Goal: Task Accomplishment & Management: Complete application form

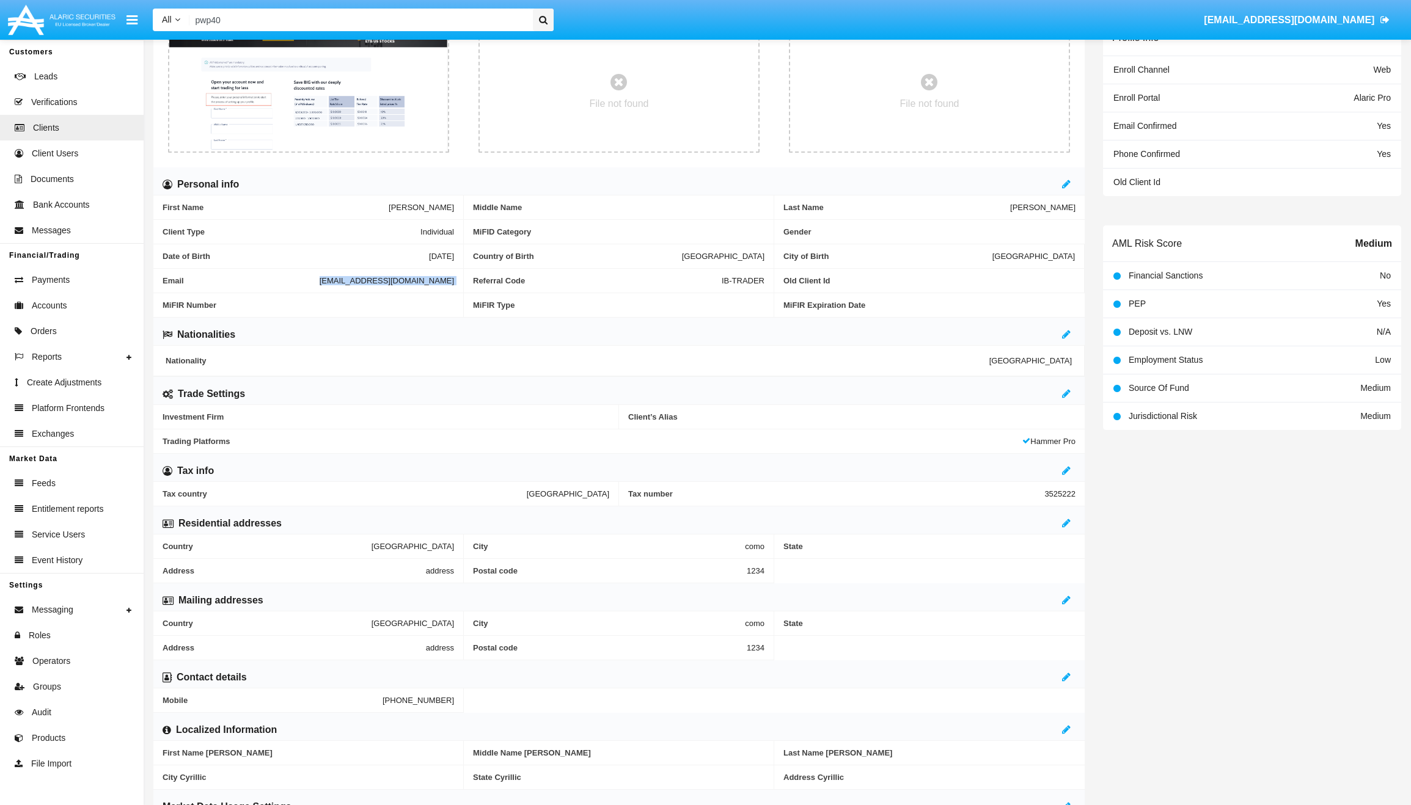
scroll to position [137, 0]
click at [68, 665] on span "Operators" at bounding box center [51, 661] width 38 height 13
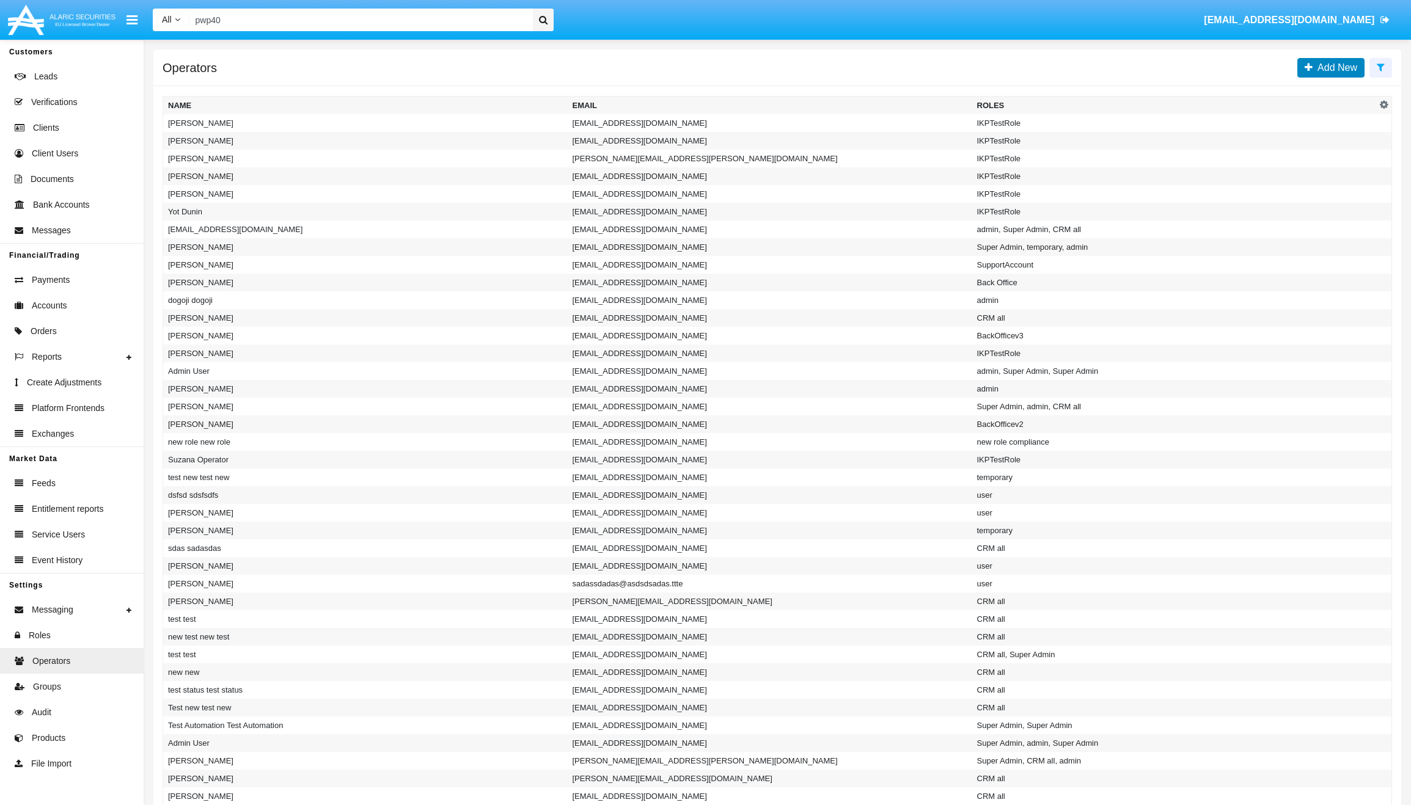
click at [1342, 64] on span "Add New" at bounding box center [1335, 67] width 45 height 10
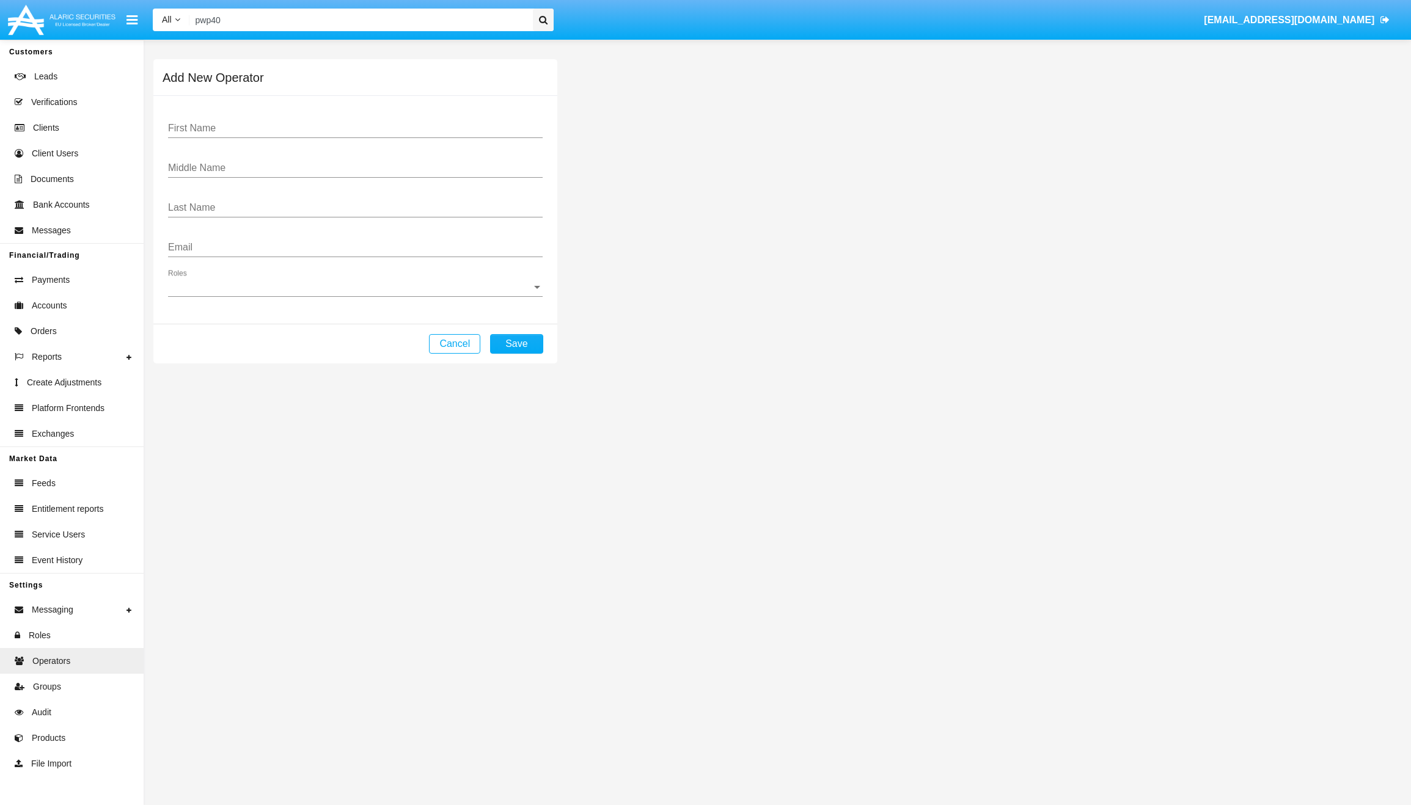
click at [332, 249] on input "Email" at bounding box center [355, 247] width 375 height 11
paste input "[PERSON_NAME][EMAIL_ADDRESS][DOMAIN_NAME]"
type input "[PERSON_NAME][EMAIL_ADDRESS][DOMAIN_NAME]"
click at [248, 121] on div "First Name" at bounding box center [355, 124] width 375 height 27
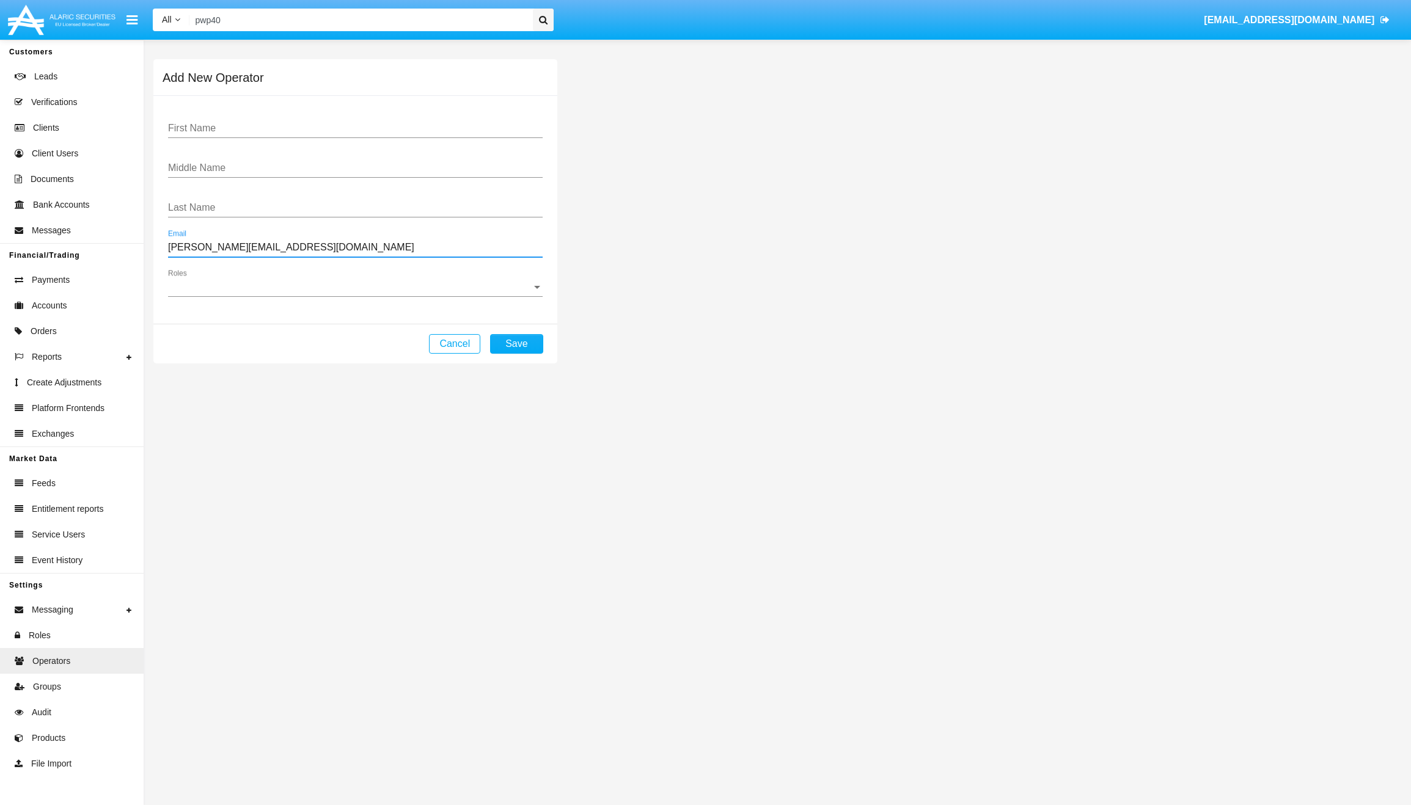
click at [248, 121] on div "First Name" at bounding box center [355, 124] width 375 height 27
paste input "[PERSON_NAME]"
type input "[PERSON_NAME]"
click at [250, 205] on input "Last Name" at bounding box center [355, 207] width 375 height 11
paste input "[PERSON_NAME]"
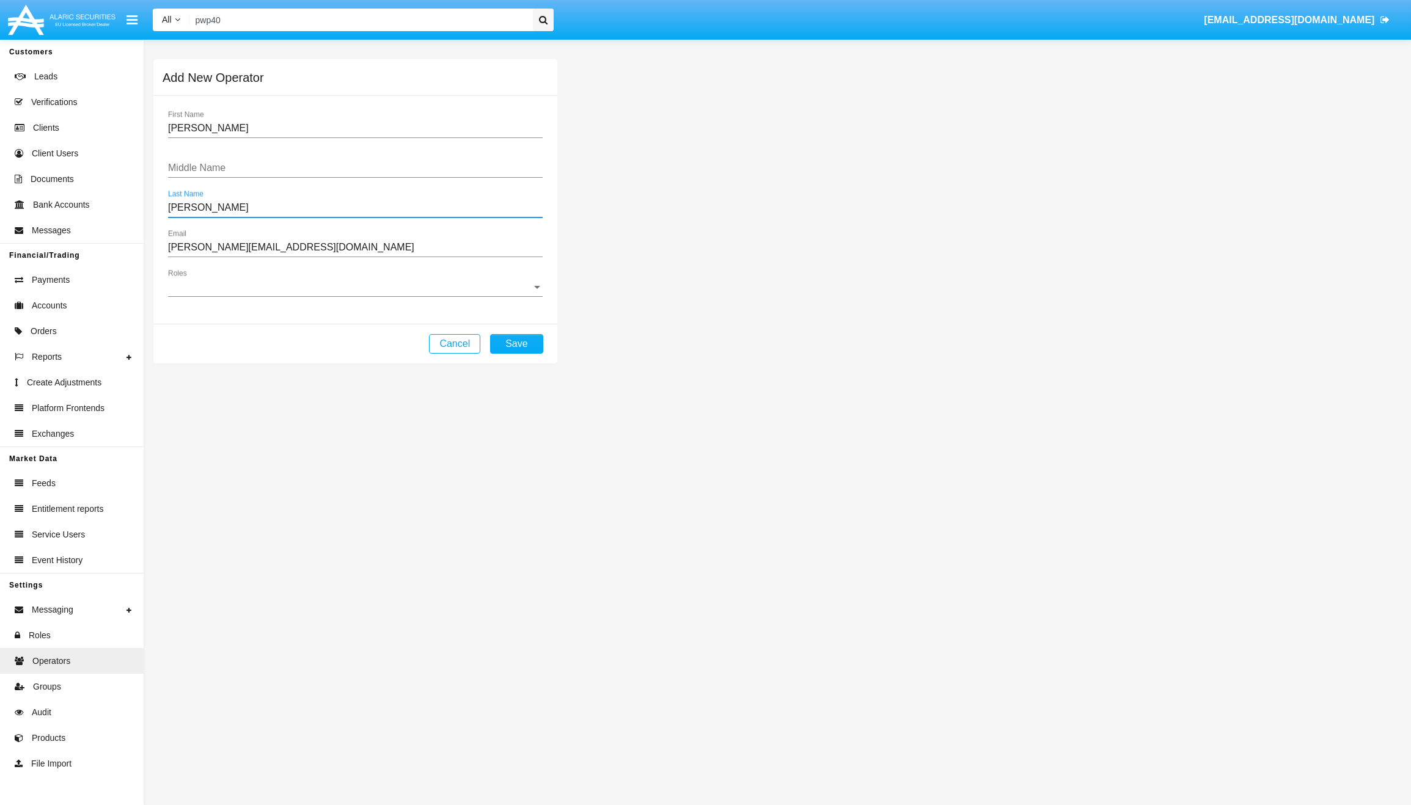
type input "[PERSON_NAME]"
click at [248, 292] on span "Roles" at bounding box center [350, 287] width 364 height 11
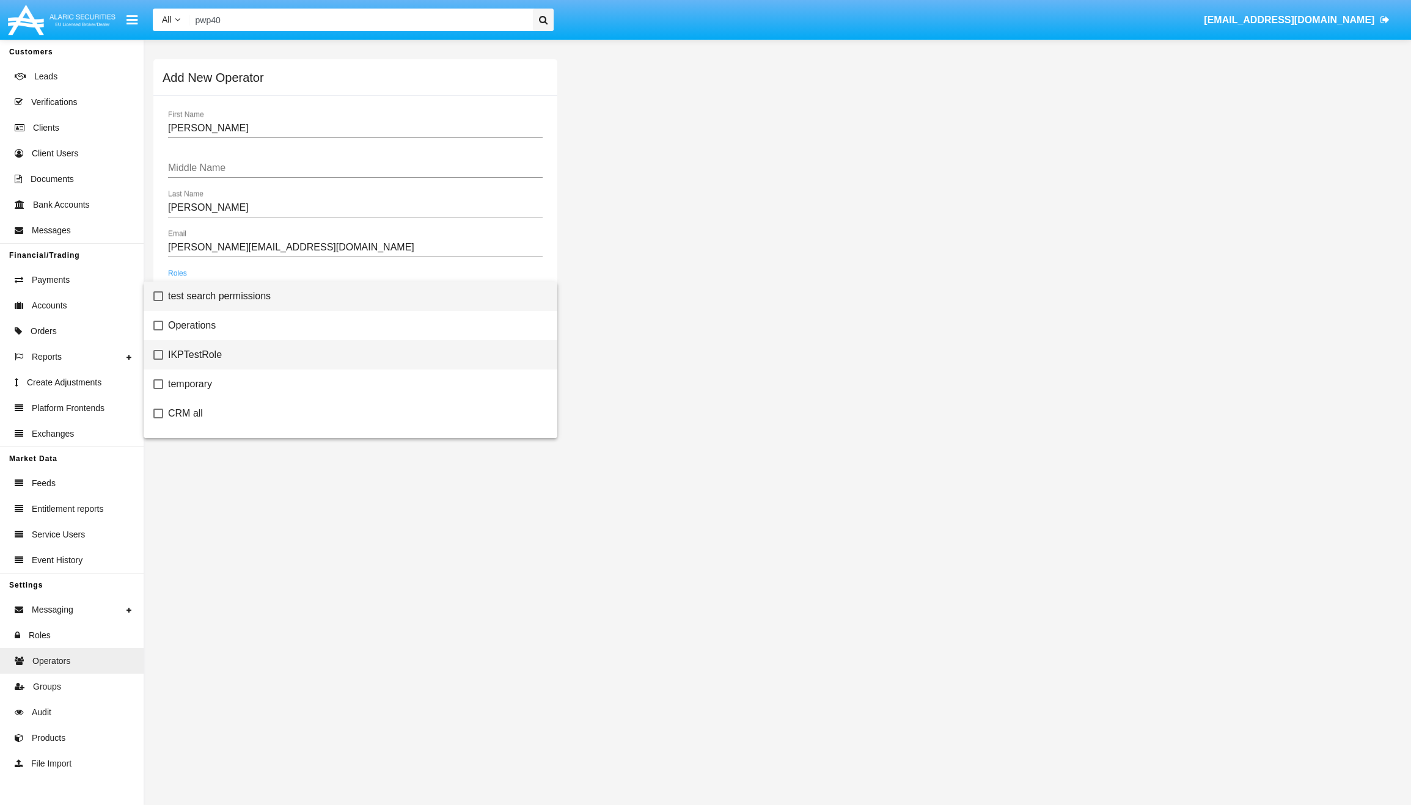
click at [221, 357] on span "IKPTestRole" at bounding box center [357, 354] width 379 height 29
click at [885, 334] on div at bounding box center [705, 402] width 1411 height 805
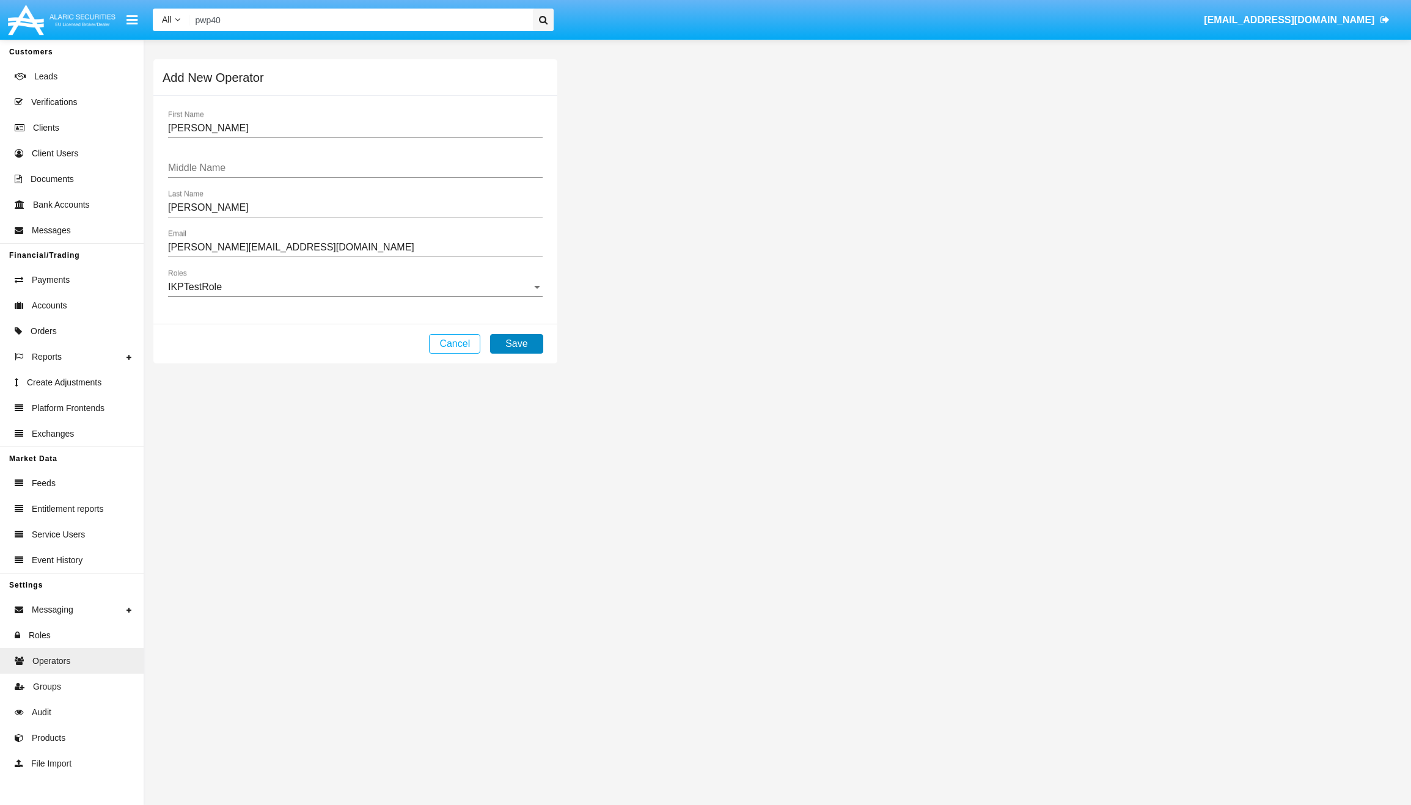
click at [523, 342] on button "Save" at bounding box center [516, 344] width 53 height 20
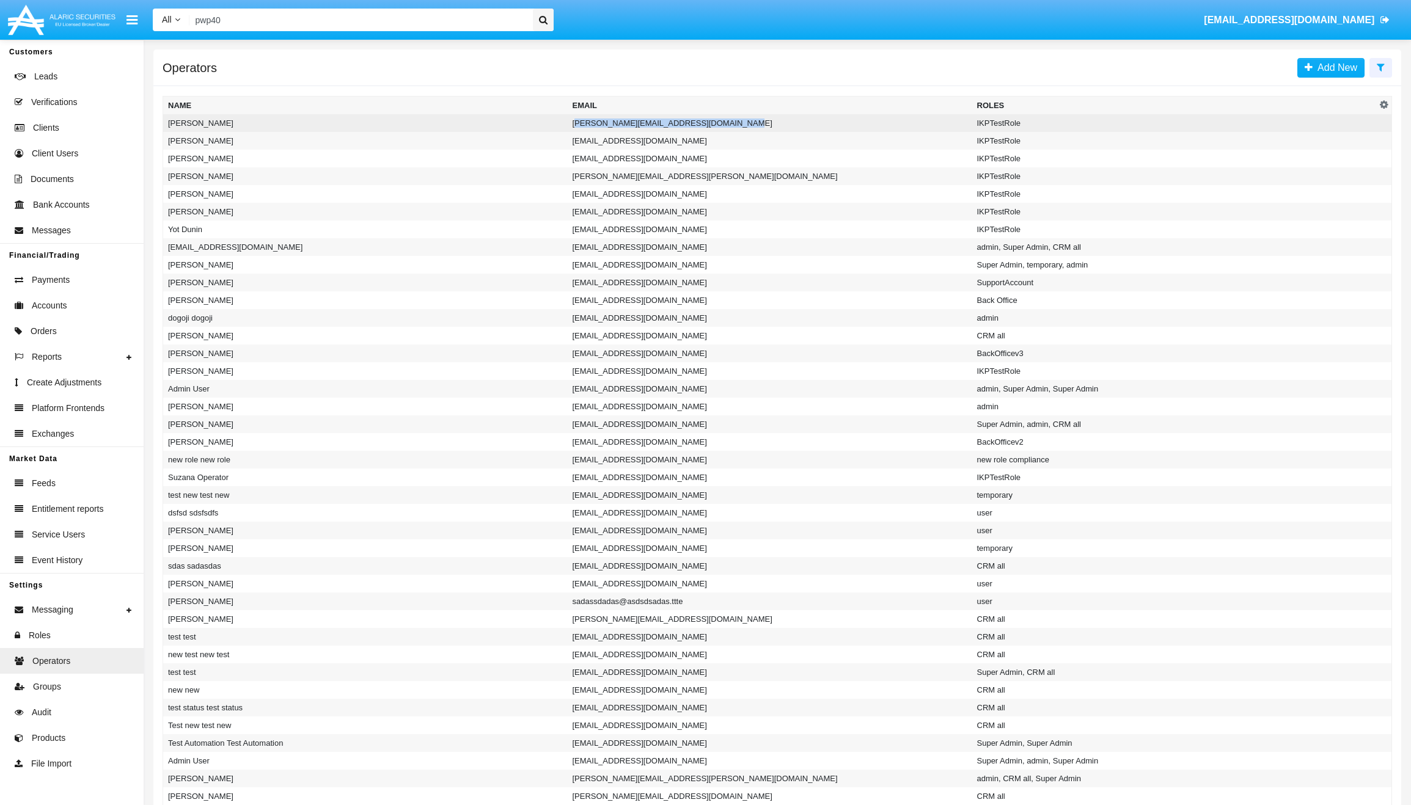
copy td "[PERSON_NAME][EMAIL_ADDRESS][DOMAIN_NAME]"
drag, startPoint x: 734, startPoint y: 125, endPoint x: 573, endPoint y: 123, distance: 160.7
click at [573, 123] on td "[PERSON_NAME][EMAIL_ADDRESS][DOMAIN_NAME]" at bounding box center [770, 123] width 405 height 18
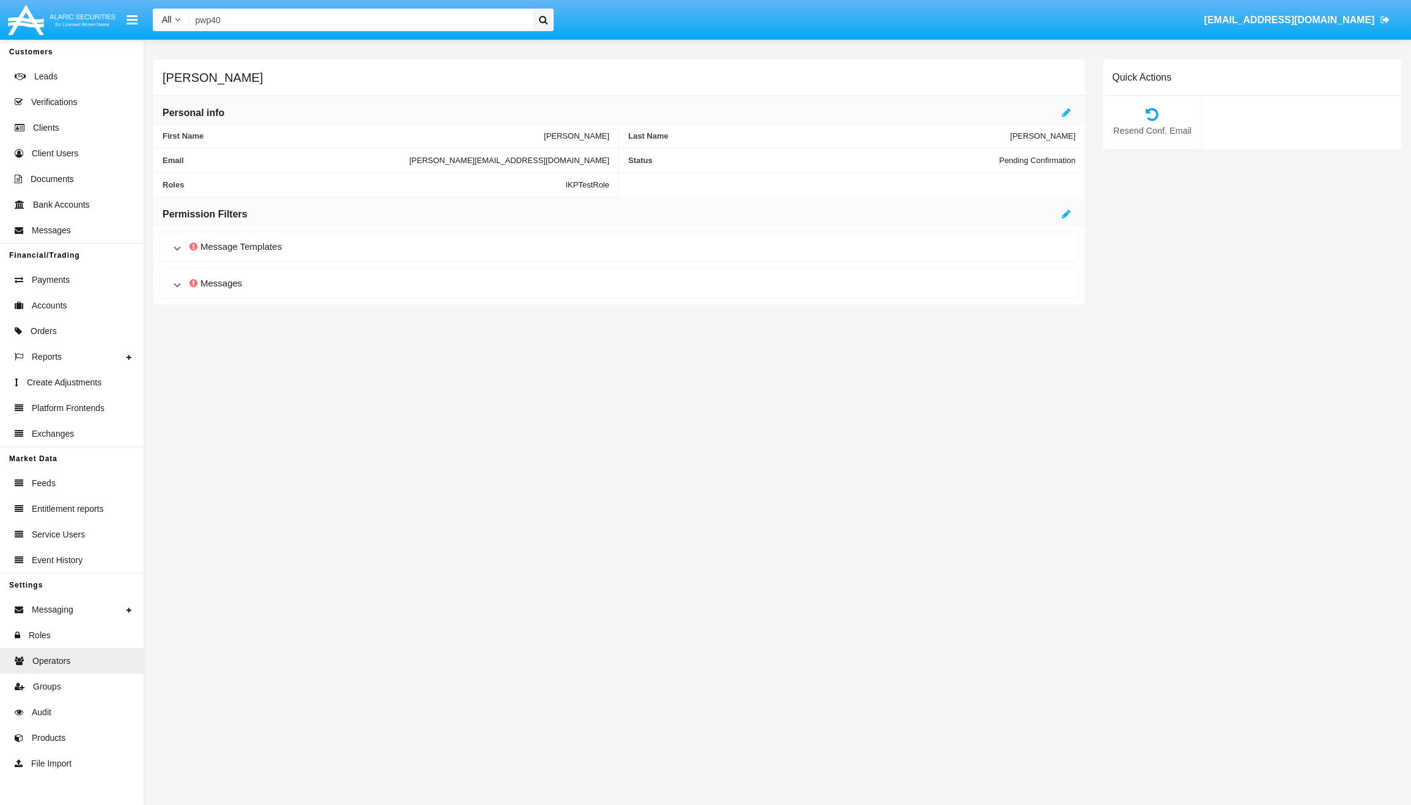
click at [232, 75] on h5 "[PERSON_NAME]" at bounding box center [213, 78] width 100 height 10
